Goal: Information Seeking & Learning: Learn about a topic

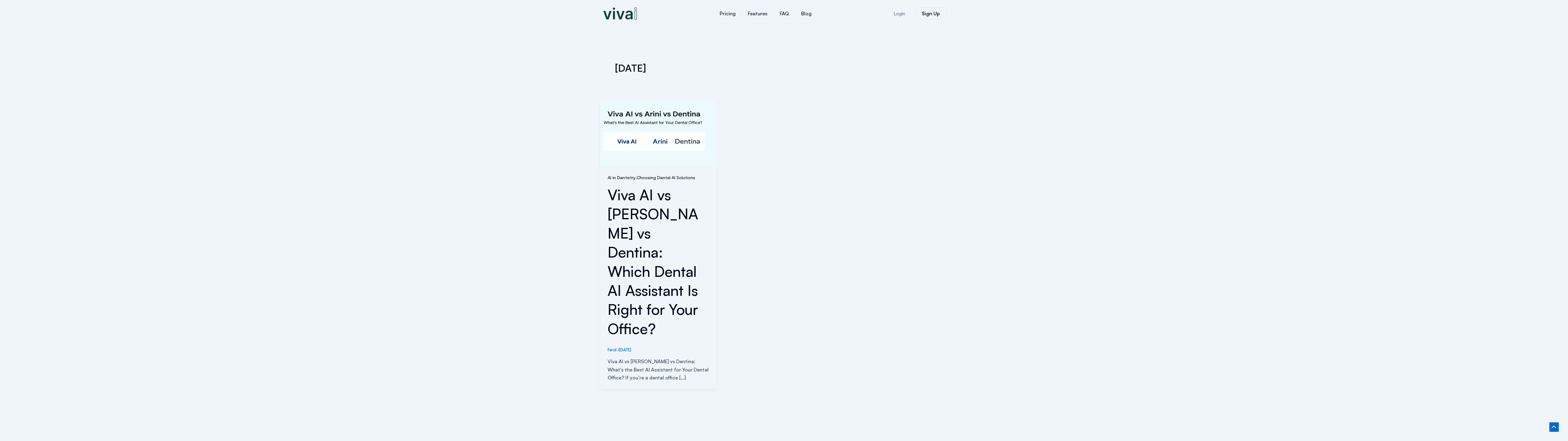
scroll to position [102, 0]
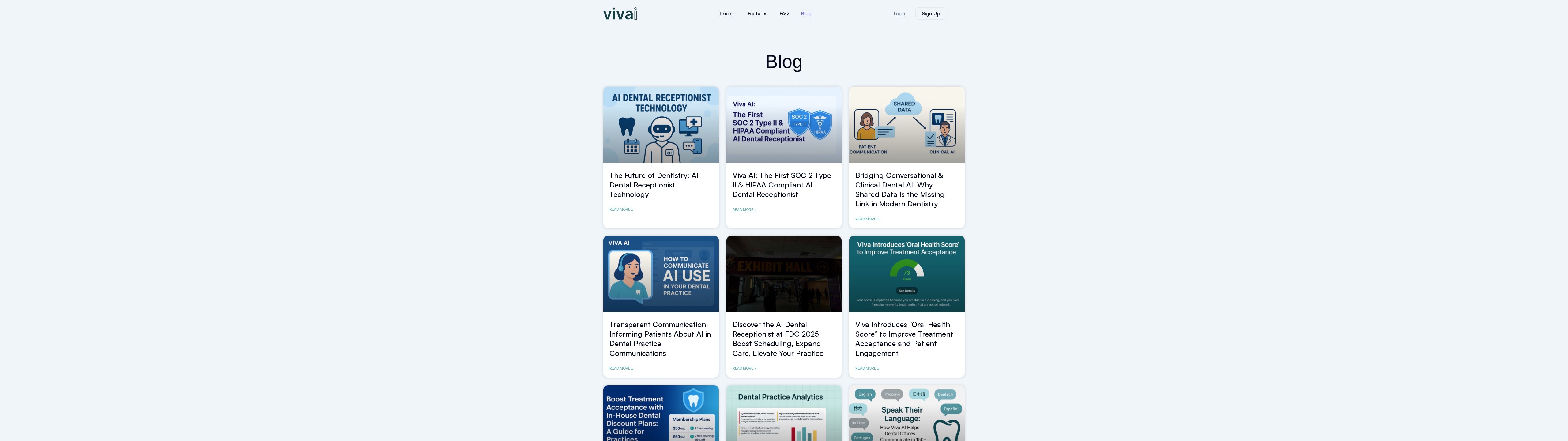
scroll to position [400, 0]
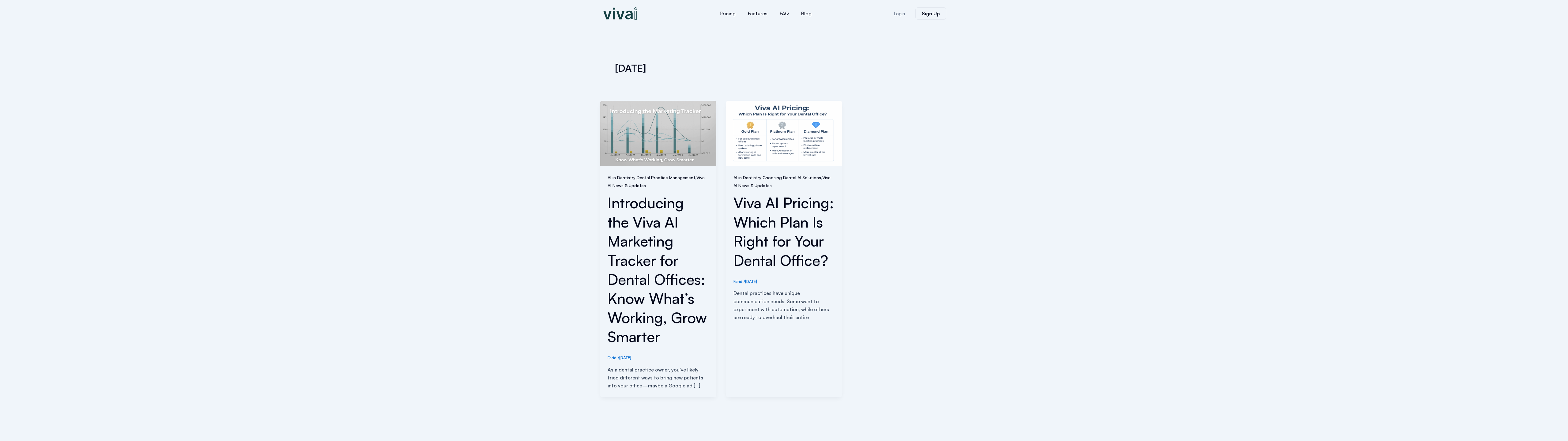
scroll to position [148, 0]
